Goal: Task Accomplishment & Management: Manage account settings

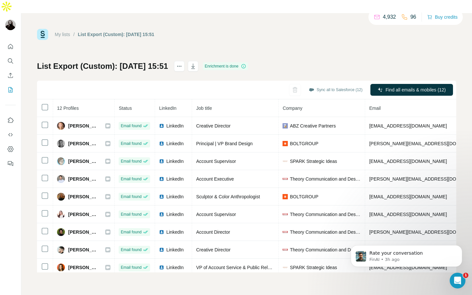
scroll to position [57, 0]
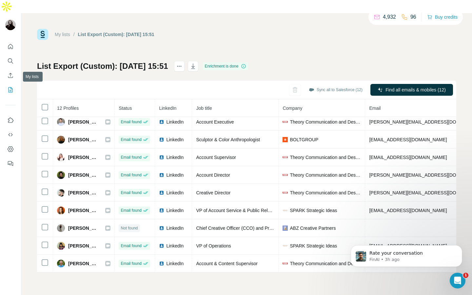
click at [11, 87] on icon "My lists" at bounding box center [11, 89] width 3 height 4
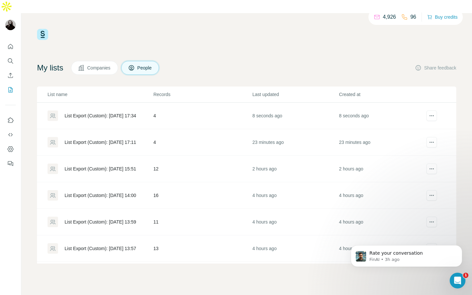
click at [110, 112] on div "List Export (Custom): [DATE] 17:34" at bounding box center [100, 115] width 71 height 7
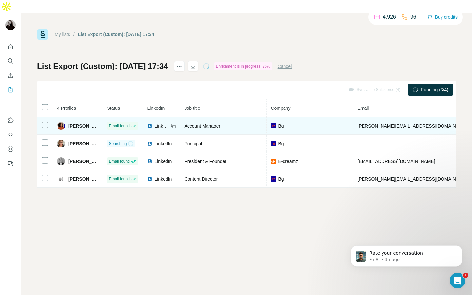
click at [173, 125] on icon at bounding box center [174, 126] width 3 height 3
click at [171, 123] on icon at bounding box center [173, 125] width 5 height 5
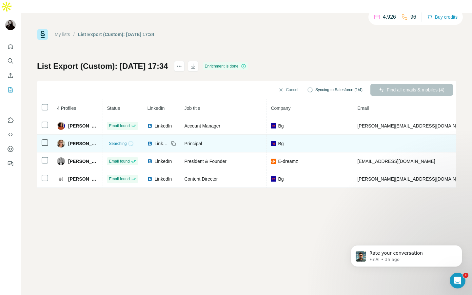
click at [171, 141] on icon at bounding box center [173, 143] width 5 height 5
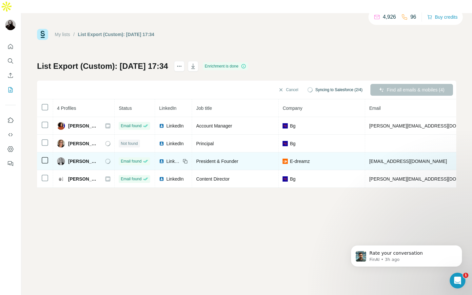
click at [183, 159] on icon at bounding box center [185, 161] width 5 height 5
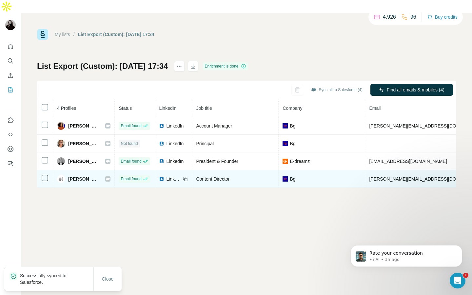
click at [183, 176] on icon at bounding box center [185, 178] width 5 height 5
